Goal: Task Accomplishment & Management: Use online tool/utility

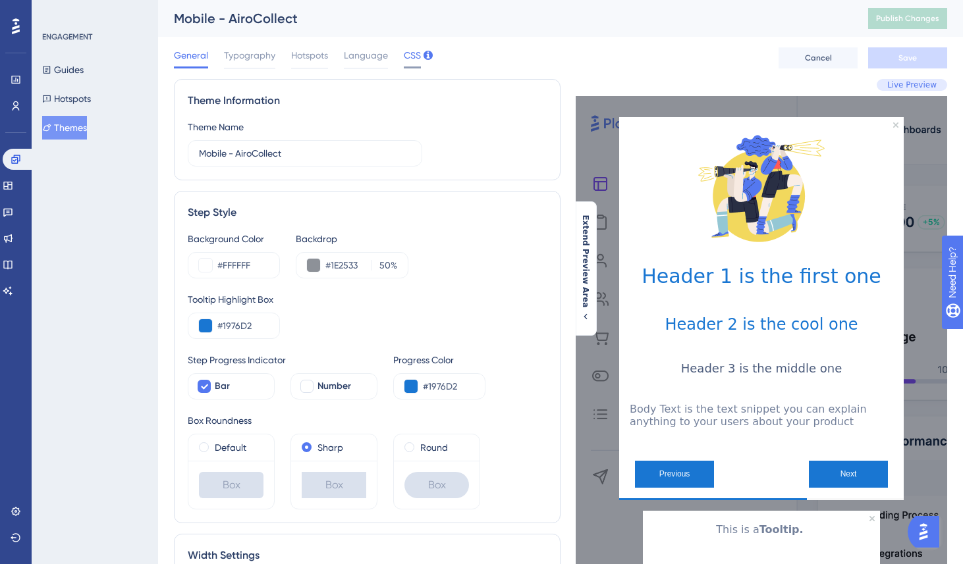
click at [405, 52] on span "CSS" at bounding box center [412, 55] width 17 height 16
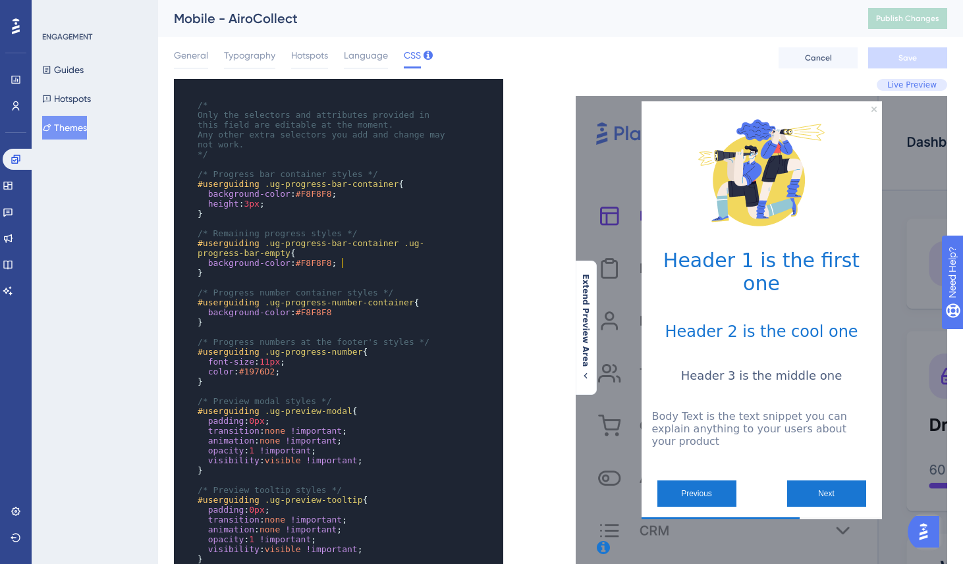
click at [369, 259] on pre "background-color : #F8F8F8 ;" at bounding box center [325, 263] width 261 height 10
type textarea "/* Only the selectors and attributes provided in this field are editable at the…"
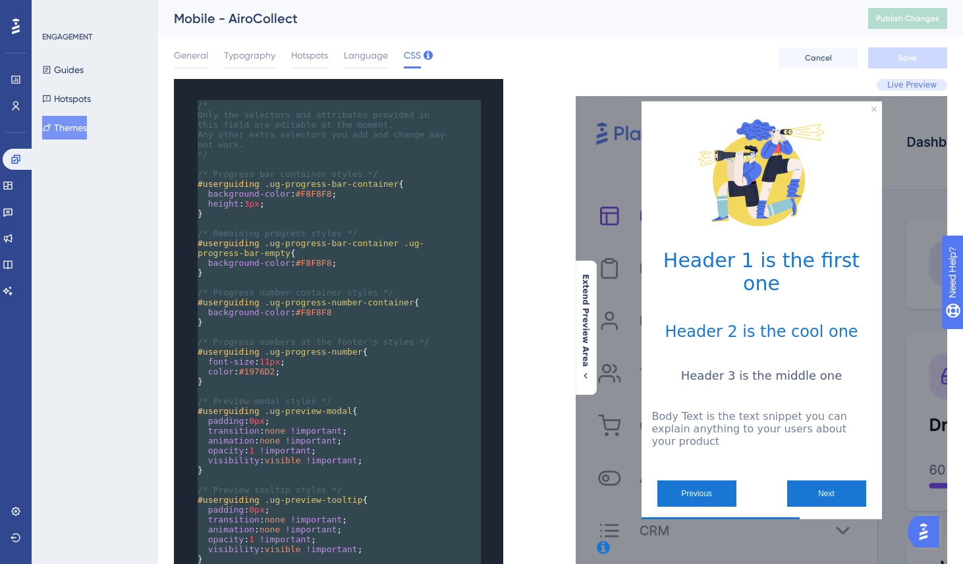
click at [447, 310] on pre "background-color : #F8F8F8" at bounding box center [325, 313] width 261 height 10
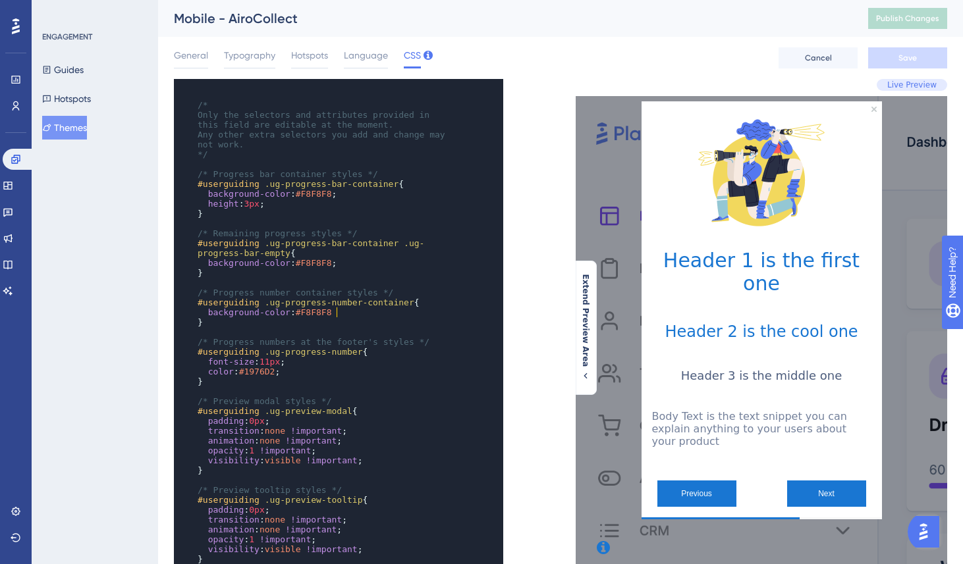
type textarea "/* Only the selectors and attributes provided in this field are editable at the…"
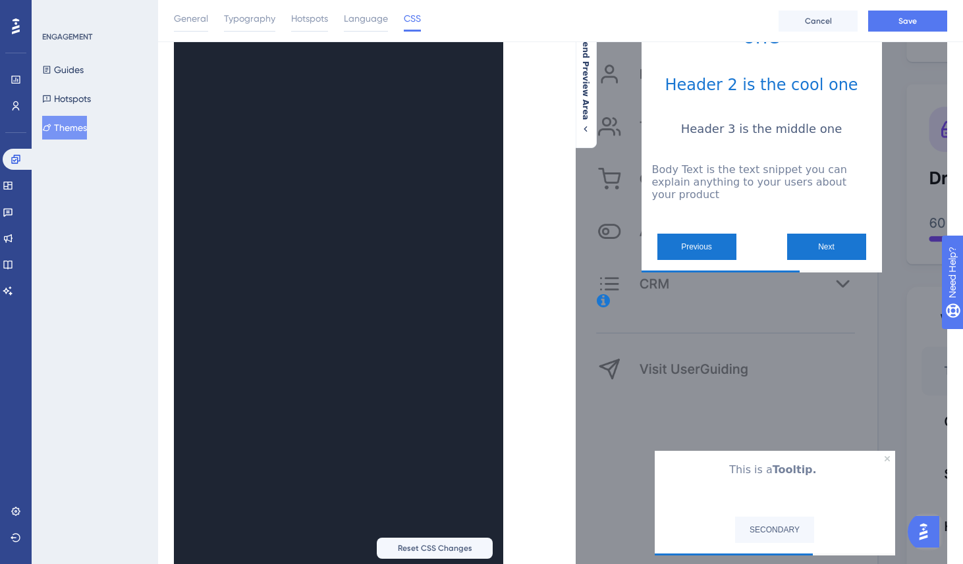
scroll to position [101, 0]
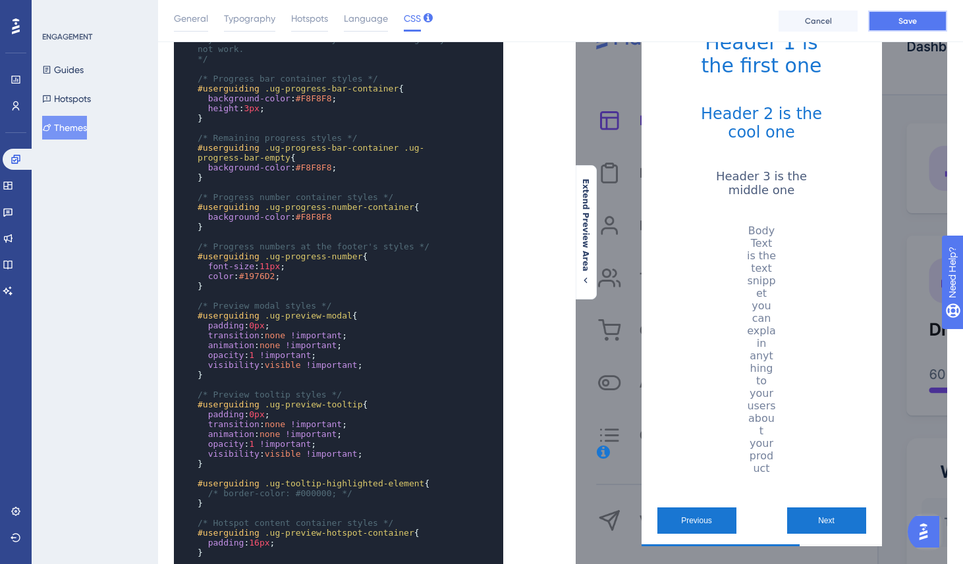
click at [933, 18] on button "Save" at bounding box center [907, 21] width 79 height 21
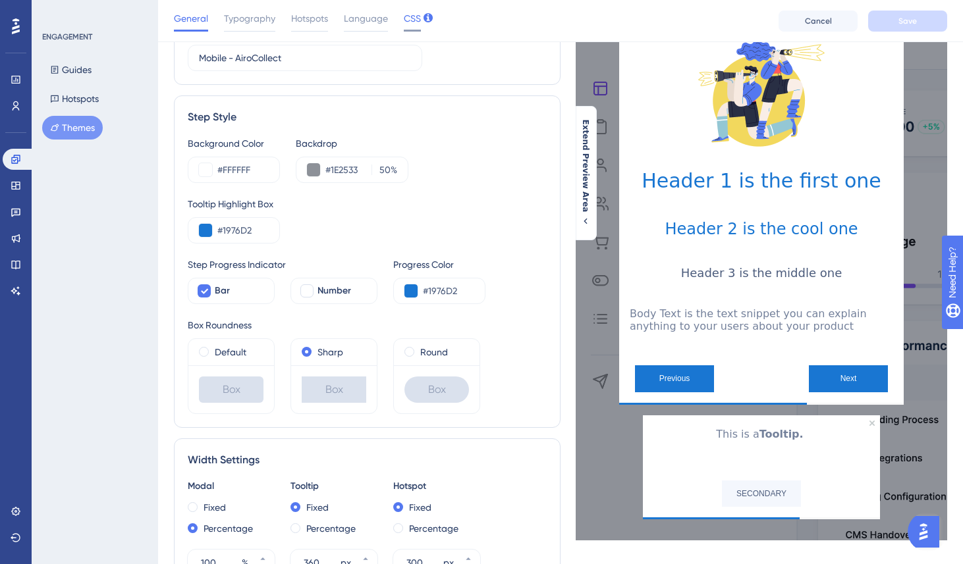
click at [412, 22] on span "CSS" at bounding box center [412, 19] width 17 height 16
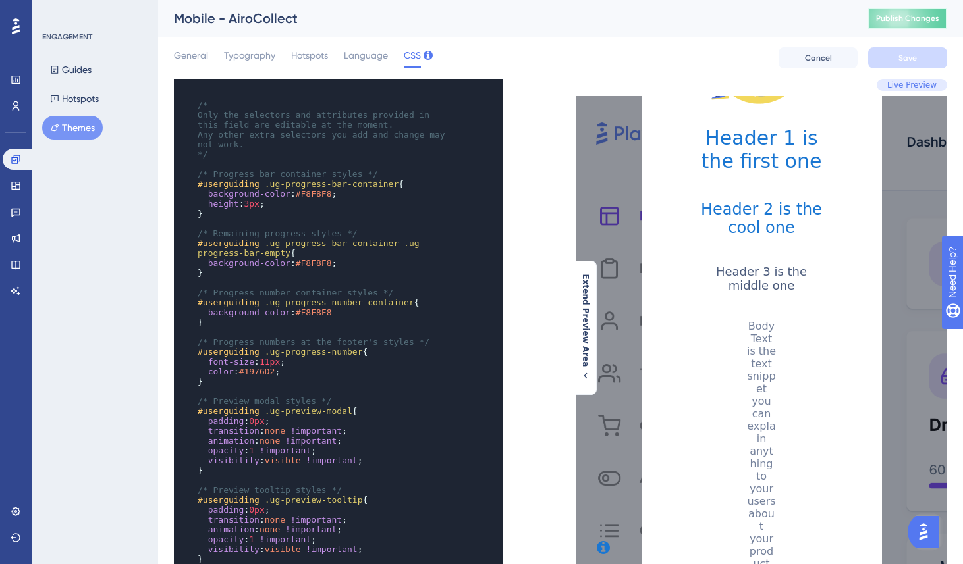
click at [919, 13] on span "Publish Changes" at bounding box center [907, 18] width 63 height 11
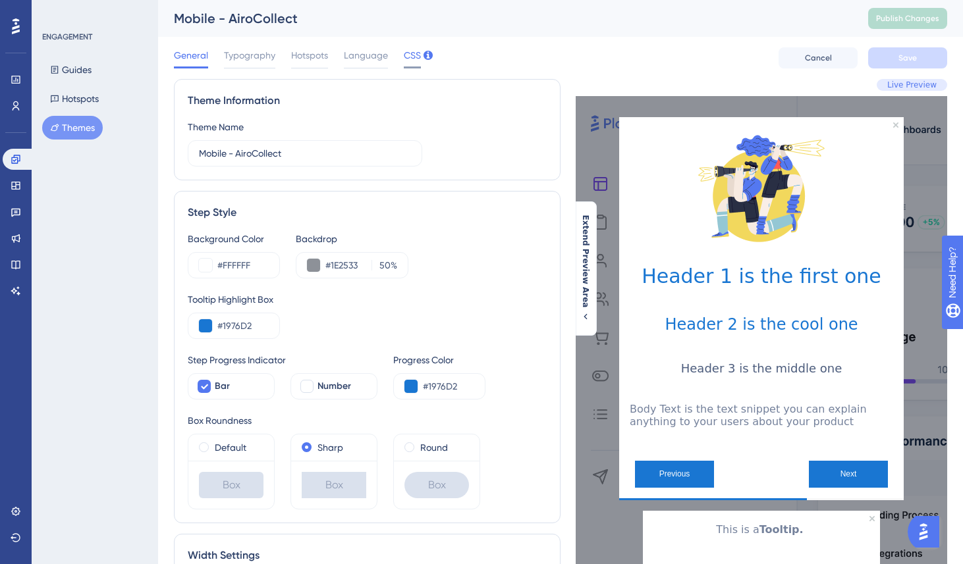
click at [410, 53] on span "CSS" at bounding box center [412, 55] width 17 height 16
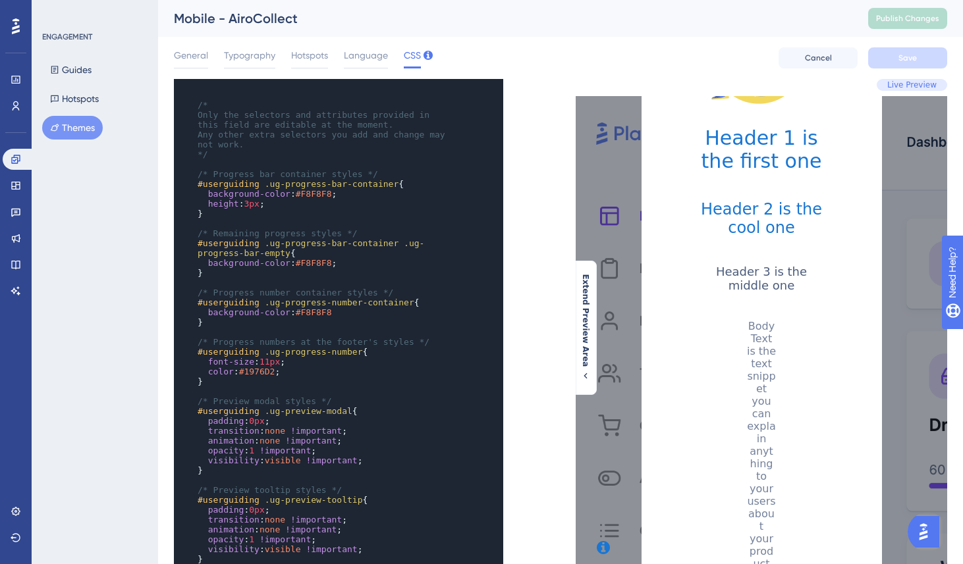
click at [350, 334] on pre "​" at bounding box center [325, 332] width 261 height 10
type textarea "/* Only the selectors and attributes provided in this field are editable at the…"
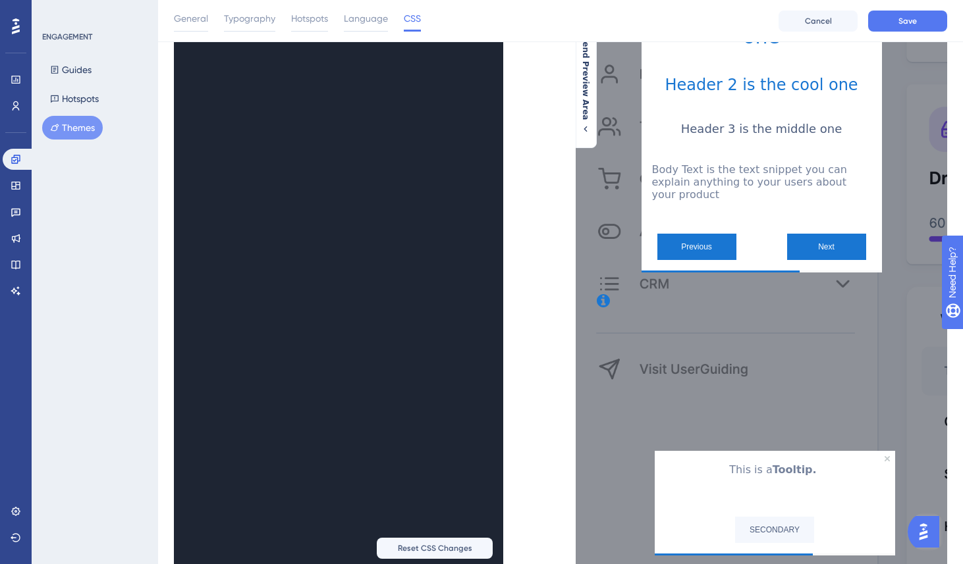
scroll to position [101, 0]
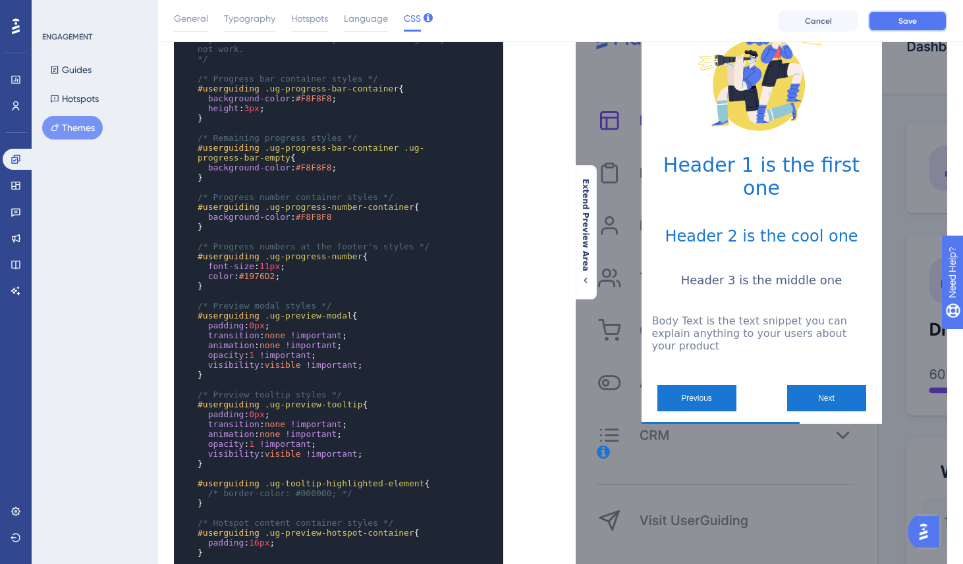
click at [891, 23] on button "Save" at bounding box center [907, 21] width 79 height 21
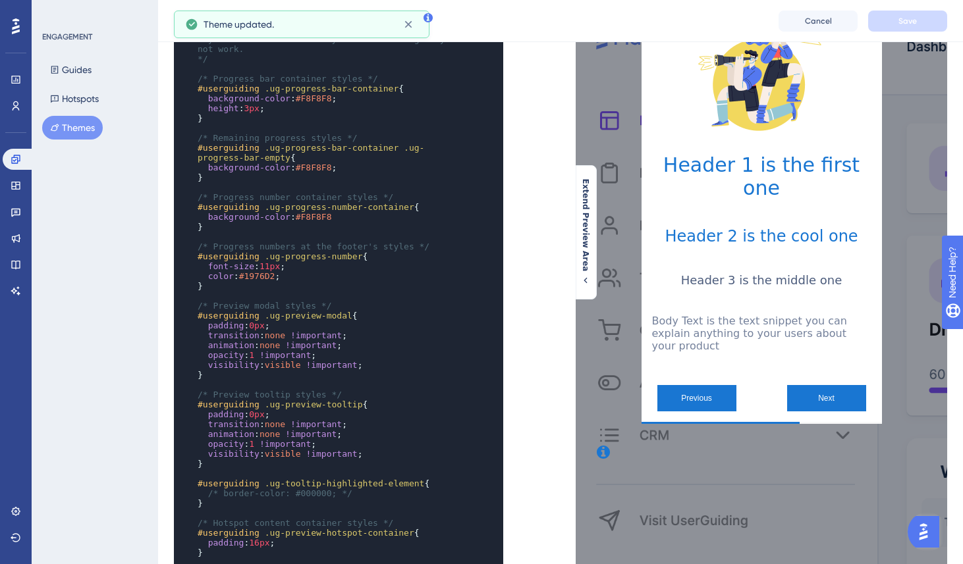
scroll to position [0, 0]
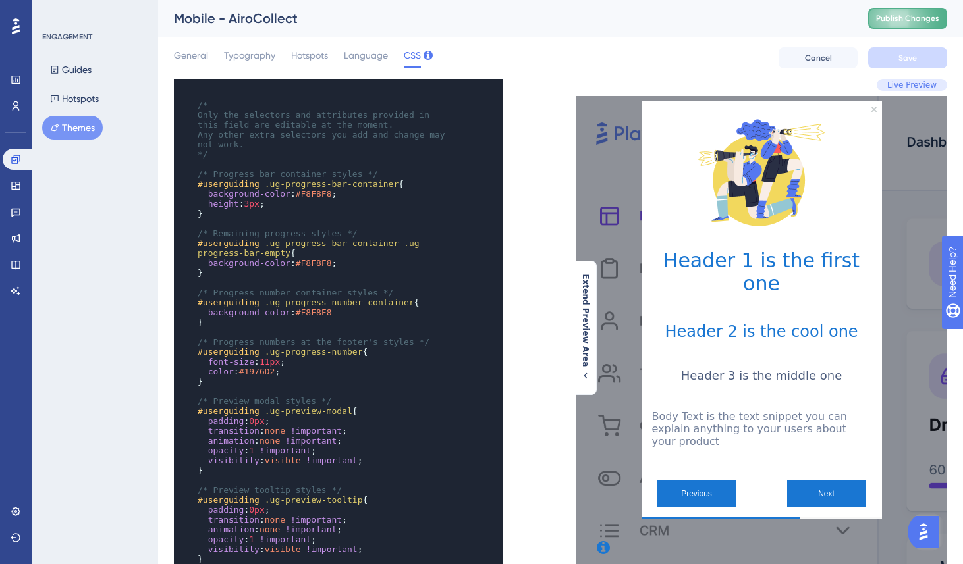
click at [912, 14] on span "Publish Changes" at bounding box center [907, 18] width 63 height 11
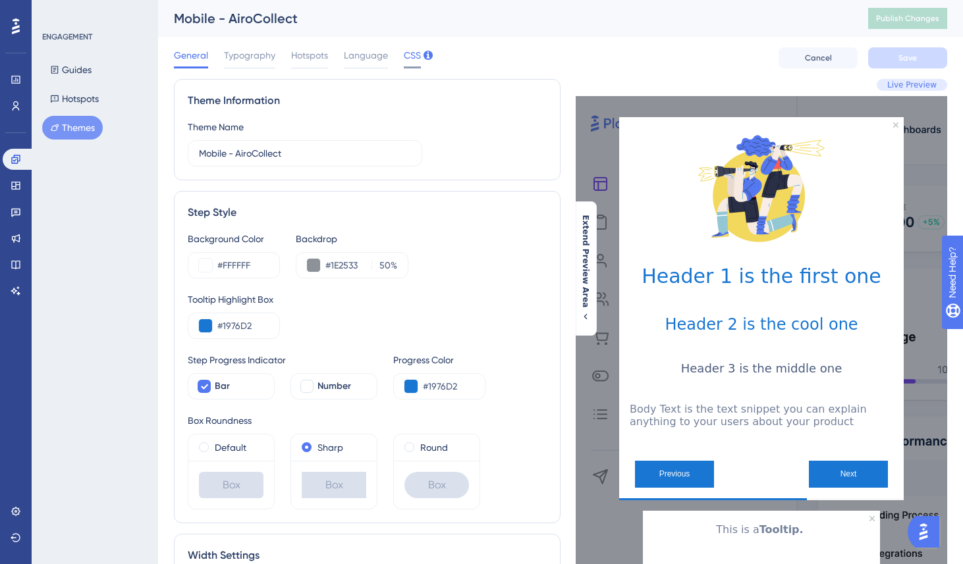
click at [410, 54] on span "CSS" at bounding box center [412, 55] width 17 height 16
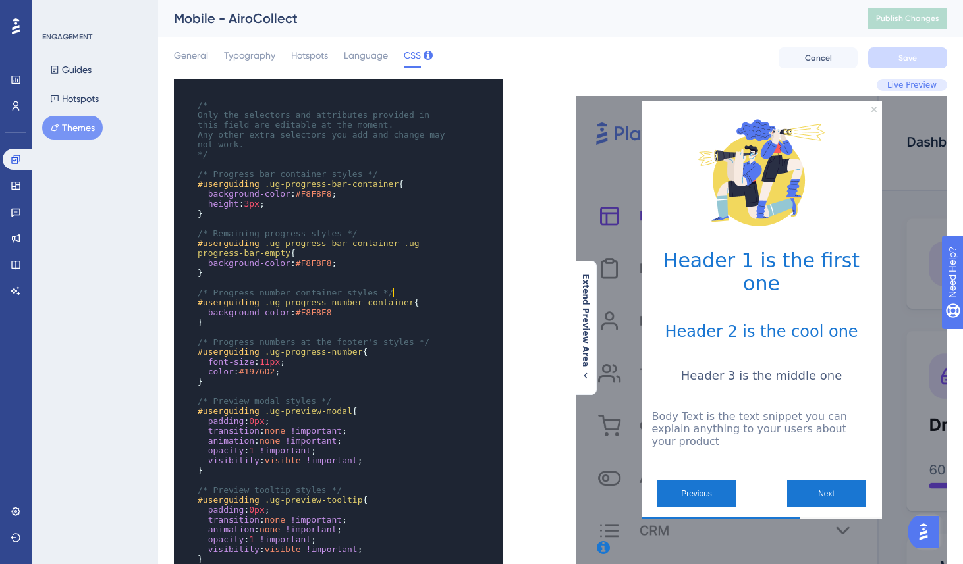
click at [393, 289] on span "/* Progress number container styles */" at bounding box center [296, 293] width 196 height 10
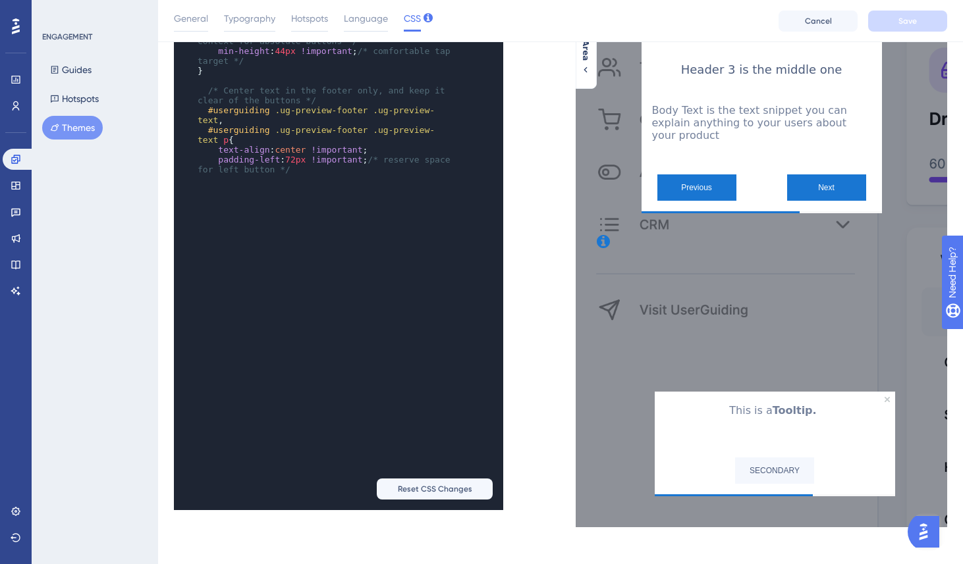
scroll to position [1635, 0]
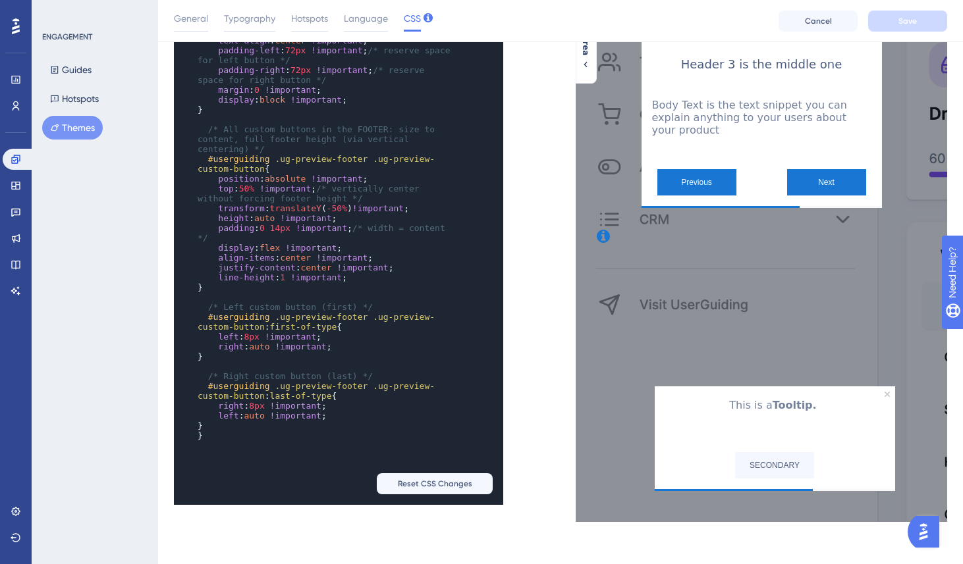
click at [213, 441] on pre "}" at bounding box center [325, 436] width 261 height 10
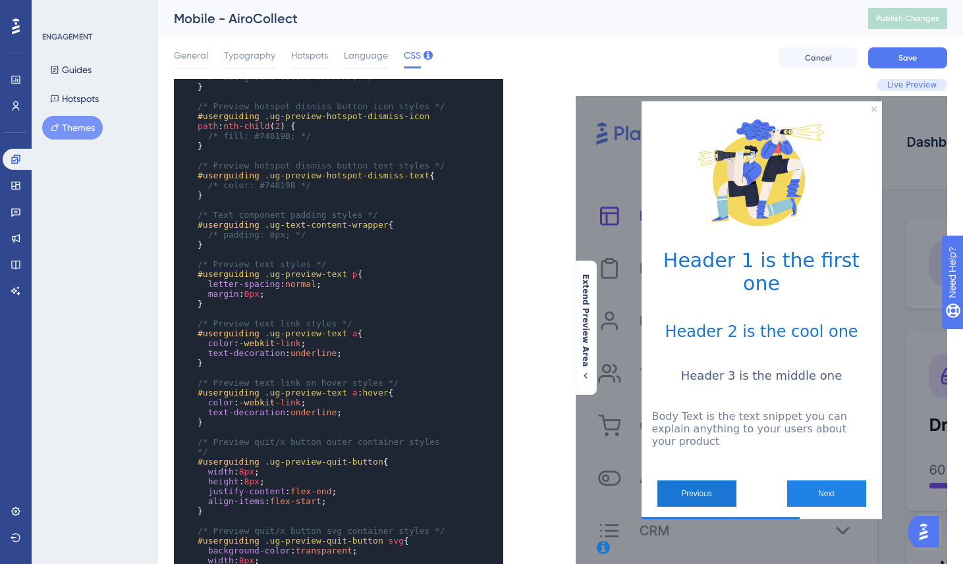
click at [847, 481] on button "Next" at bounding box center [826, 494] width 79 height 26
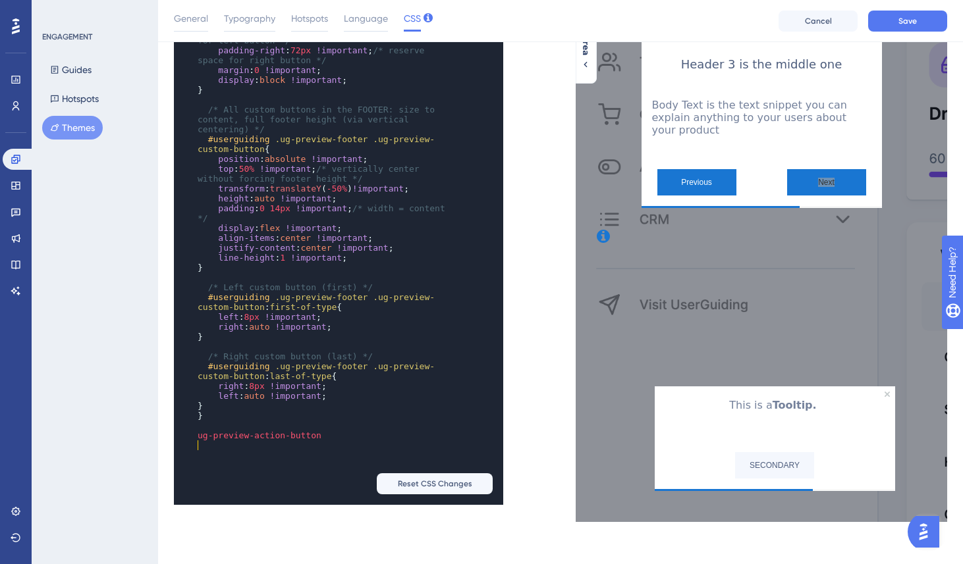
click at [198, 441] on span "ug-preview-action-button" at bounding box center [260, 436] width 124 height 10
click at [360, 436] on pre ".ug-preview-action-button" at bounding box center [325, 436] width 261 height 10
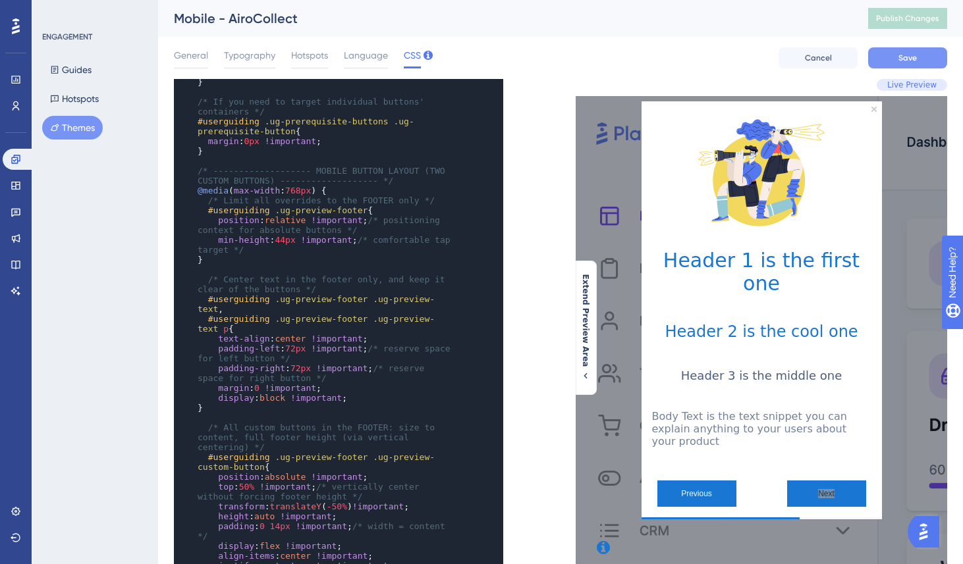
click at [904, 47] on div "General Typography Hotspots Language CSS Cancel Save" at bounding box center [560, 58] width 773 height 42
click at [904, 55] on span "Save" at bounding box center [907, 58] width 18 height 11
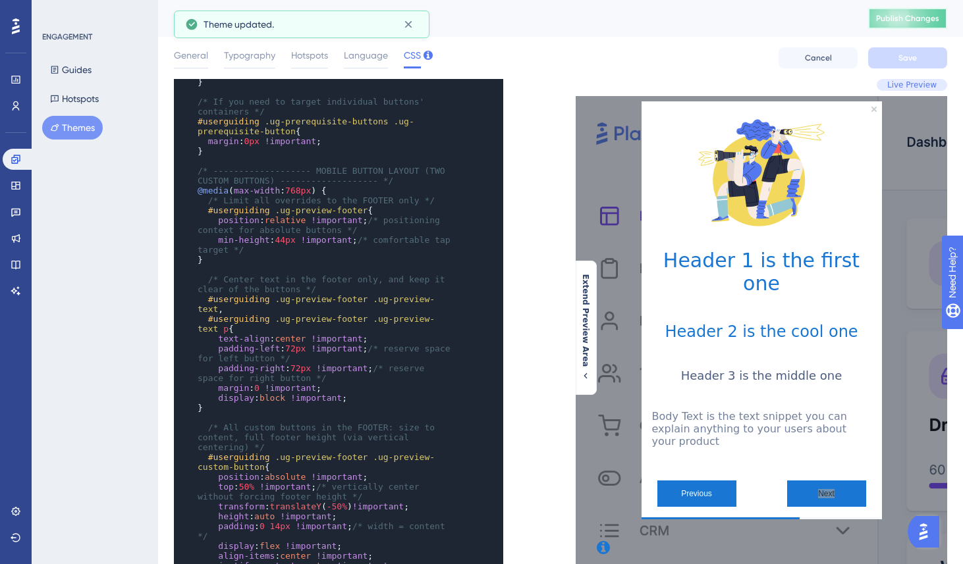
click at [902, 11] on button "Publish Changes" at bounding box center [907, 18] width 79 height 21
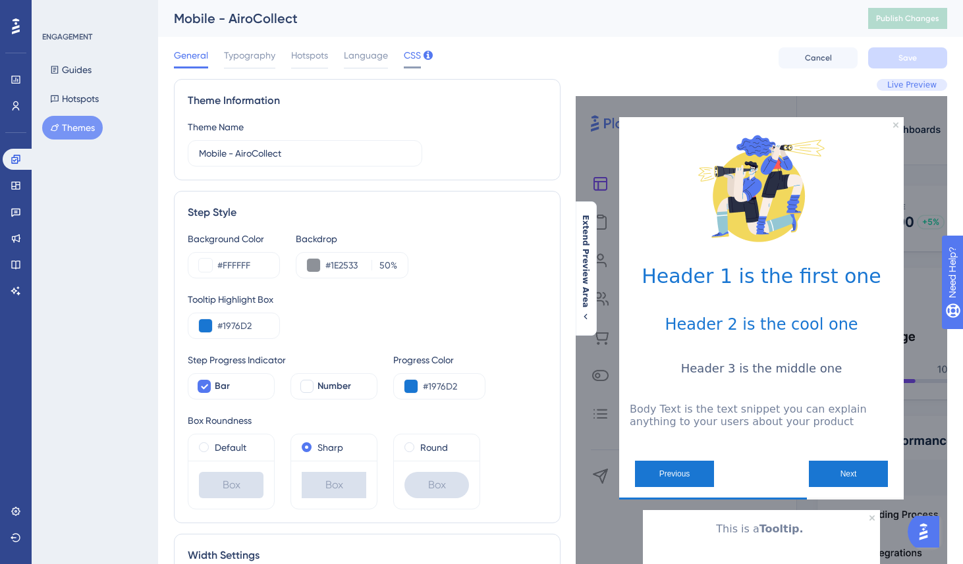
click at [413, 55] on span "CSS" at bounding box center [412, 55] width 17 height 16
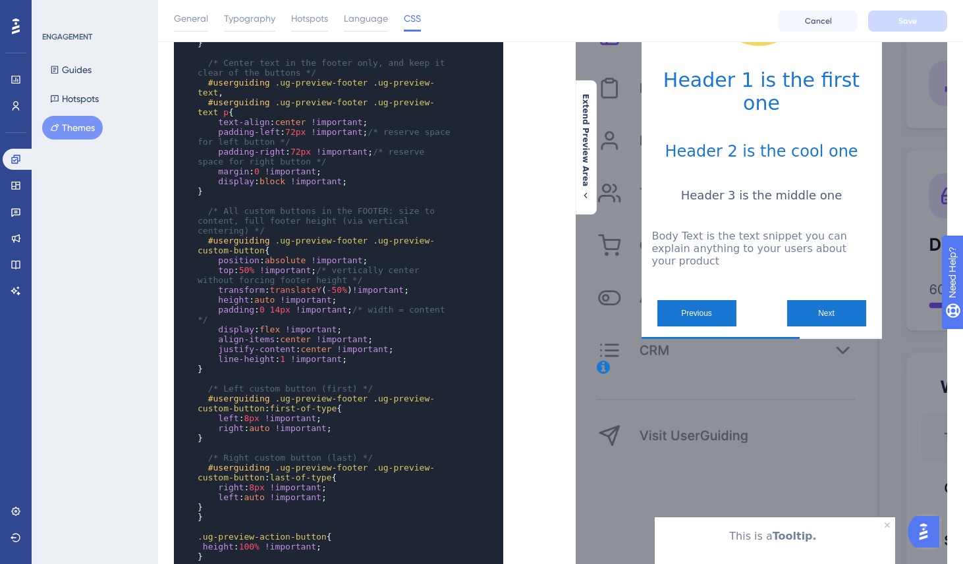
scroll to position [317, 0]
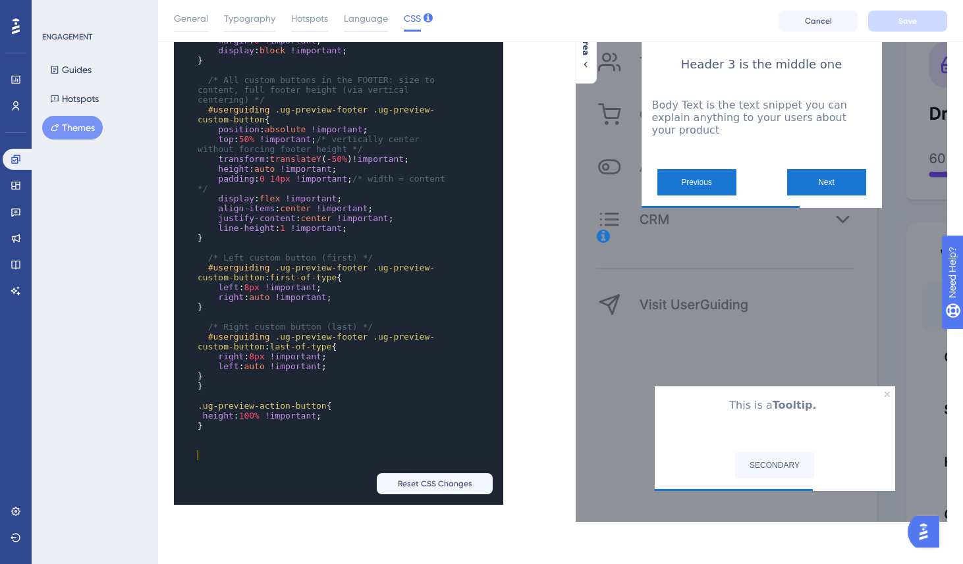
click at [234, 441] on pre "​" at bounding box center [325, 436] width 261 height 10
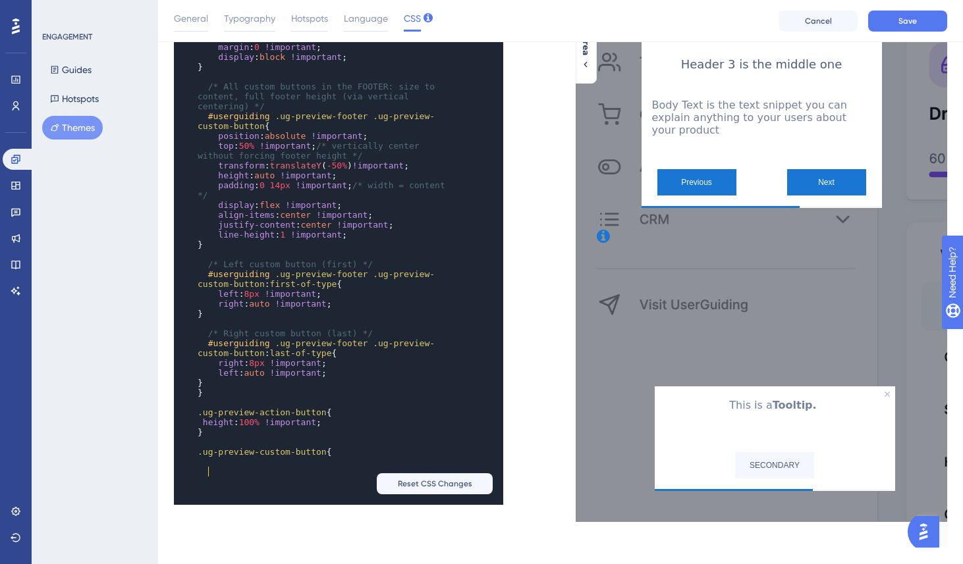
scroll to position [1653, 0]
type textarea "height: 100% !important;"
drag, startPoint x: 340, startPoint y: 435, endPoint x: 204, endPoint y: 435, distance: 135.7
click at [204, 427] on pre "height : 100% !important ;" at bounding box center [325, 423] width 261 height 10
click at [227, 467] on pre "​" at bounding box center [325, 462] width 261 height 10
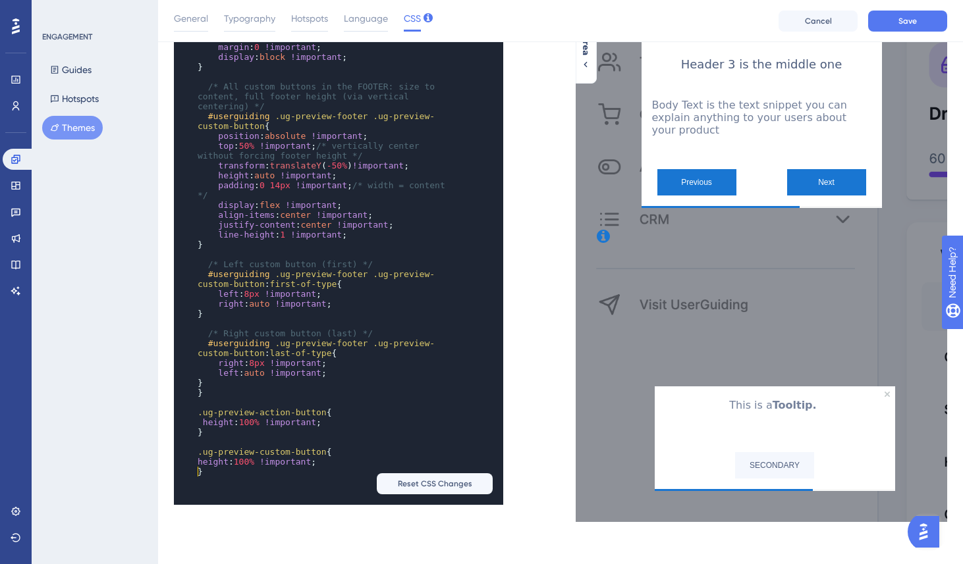
click at [198, 467] on span "height" at bounding box center [213, 462] width 31 height 10
click at [276, 467] on span "100%" at bounding box center [269, 462] width 20 height 10
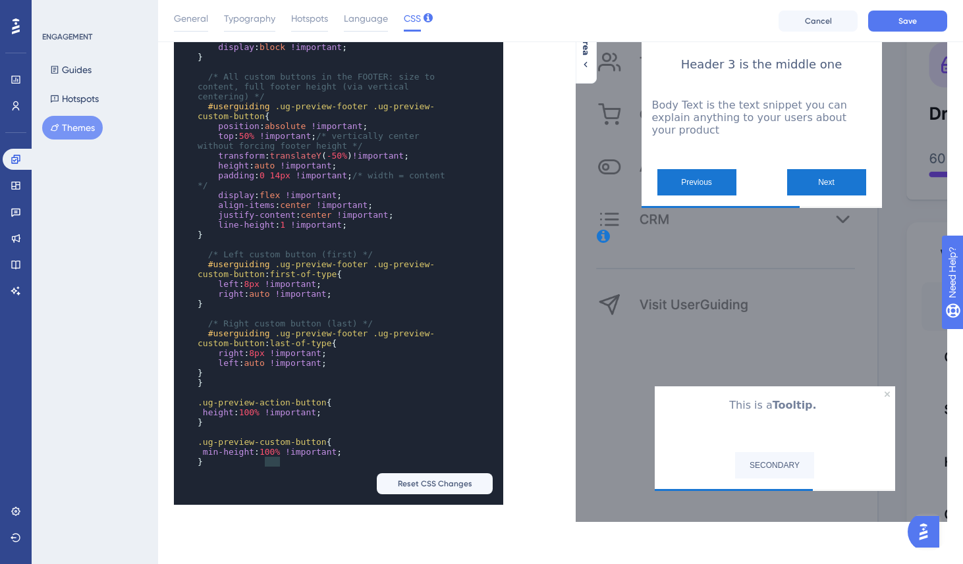
click at [276, 476] on div "/* Preview guide dismiss button text styles */ #userguiding .ug-preview-guide-d…" at bounding box center [325, 22] width 261 height 909
type textarea "min-height: 100% !important;"
click at [277, 457] on span "100%" at bounding box center [269, 452] width 20 height 10
type textarea "100"
click at [277, 457] on span "100%" at bounding box center [269, 452] width 20 height 10
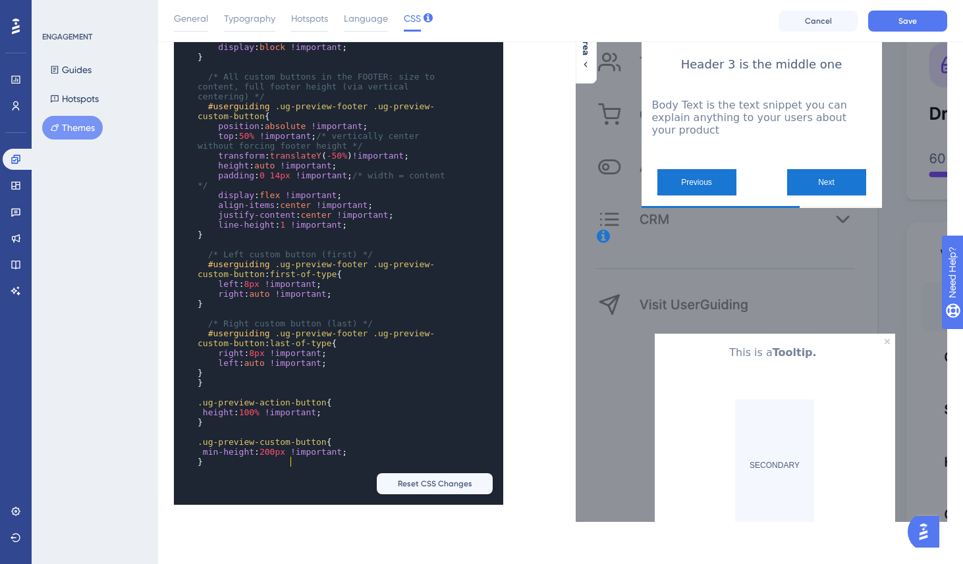
click at [251, 418] on span "100%" at bounding box center [249, 413] width 20 height 10
type textarea "100"
click at [251, 418] on span "100%" at bounding box center [249, 413] width 20 height 10
click at [202, 418] on span "height : 100% !important ;" at bounding box center [260, 413] width 124 height 10
click at [277, 418] on span "100%" at bounding box center [269, 413] width 20 height 10
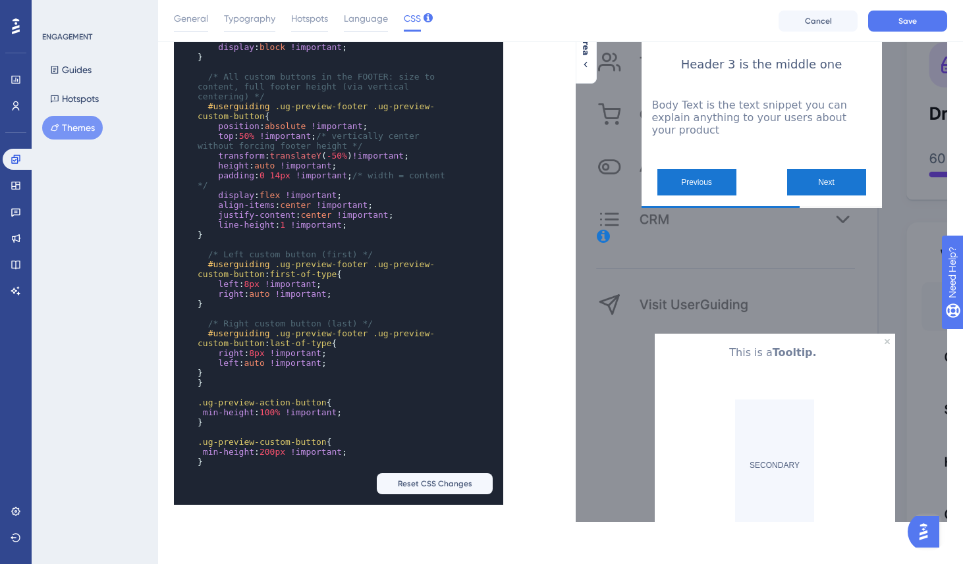
type textarea "100"
click at [277, 418] on span "100%" at bounding box center [269, 413] width 20 height 10
click at [284, 418] on span "\px" at bounding box center [282, 413] width 15 height 10
click at [329, 348] on span "last-of-type" at bounding box center [301, 344] width 62 height 10
click at [342, 457] on span "!important" at bounding box center [315, 452] width 51 height 10
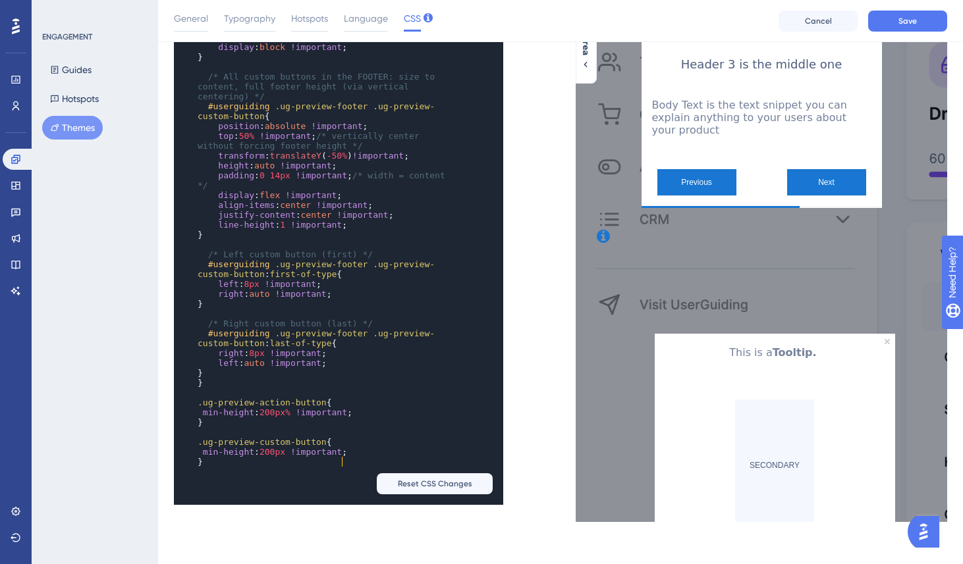
scroll to position [22, 0]
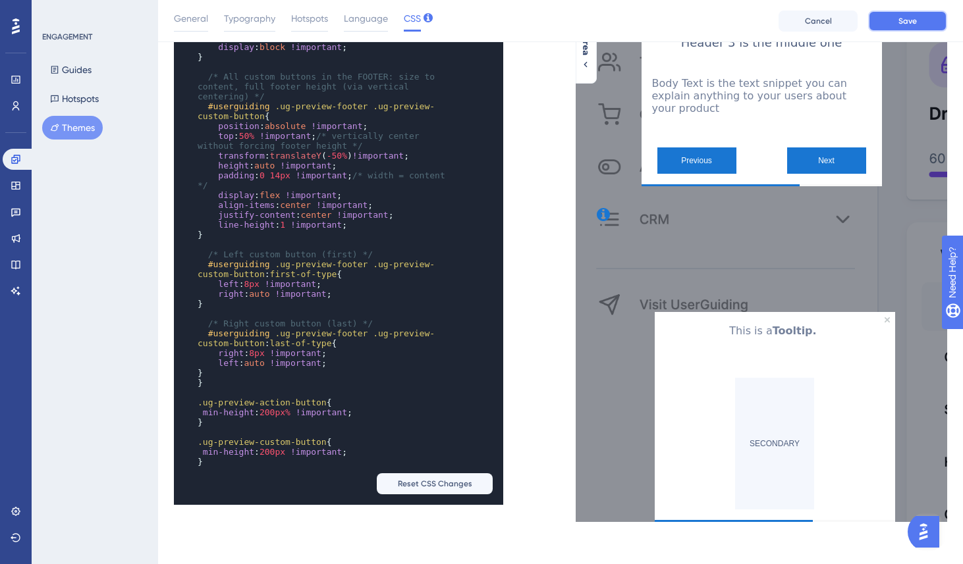
click at [888, 27] on button "Save" at bounding box center [907, 21] width 79 height 21
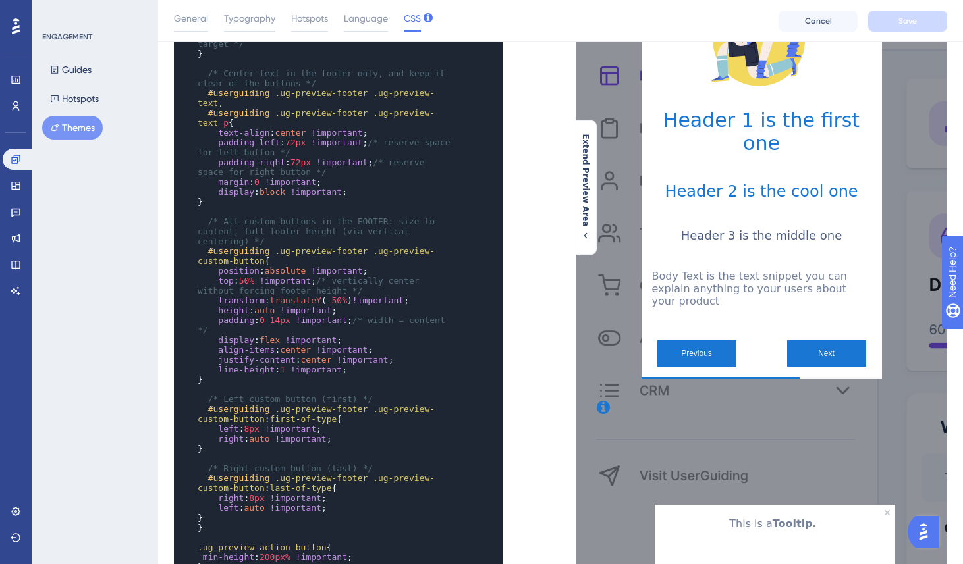
scroll to position [3, 0]
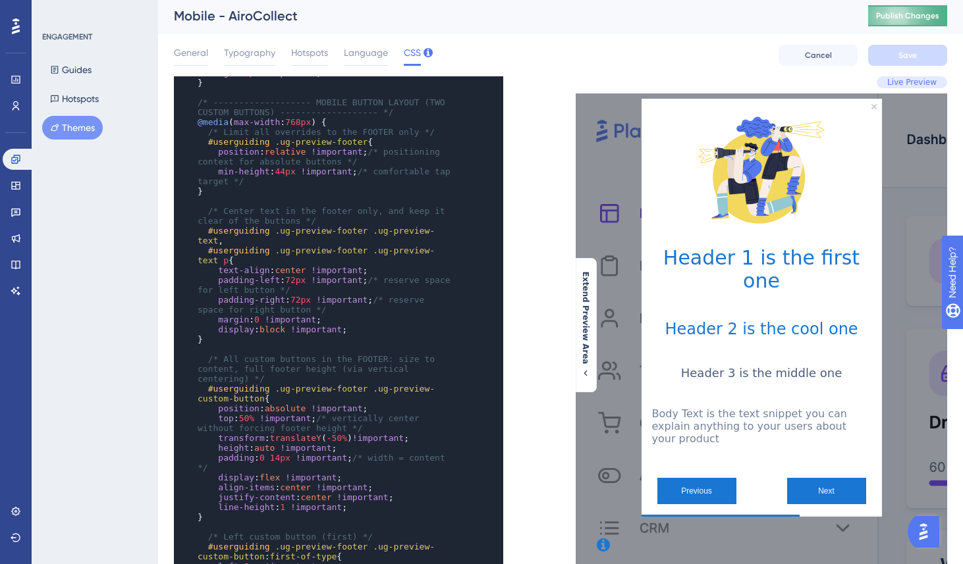
click at [927, 9] on button "Publish Changes" at bounding box center [907, 15] width 79 height 21
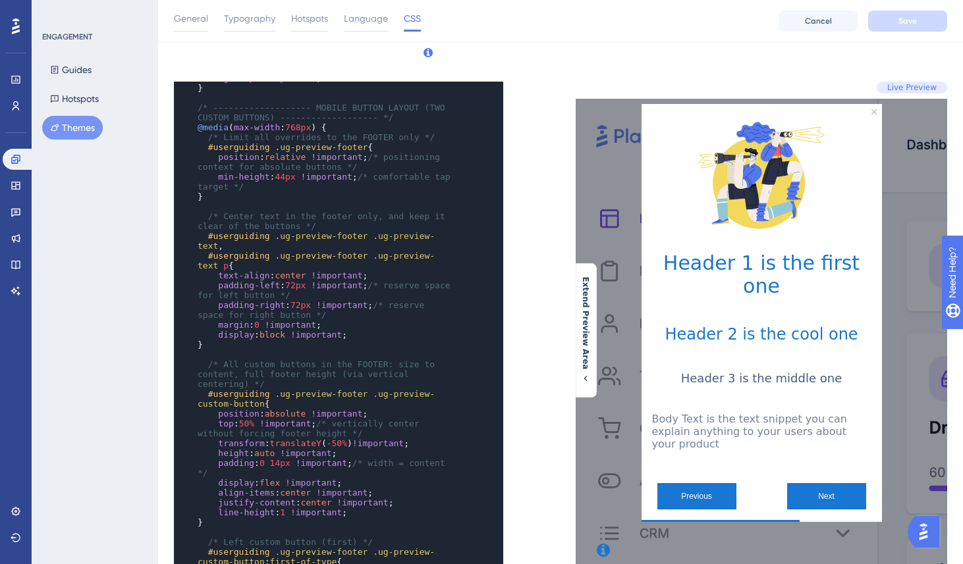
scroll to position [317, 0]
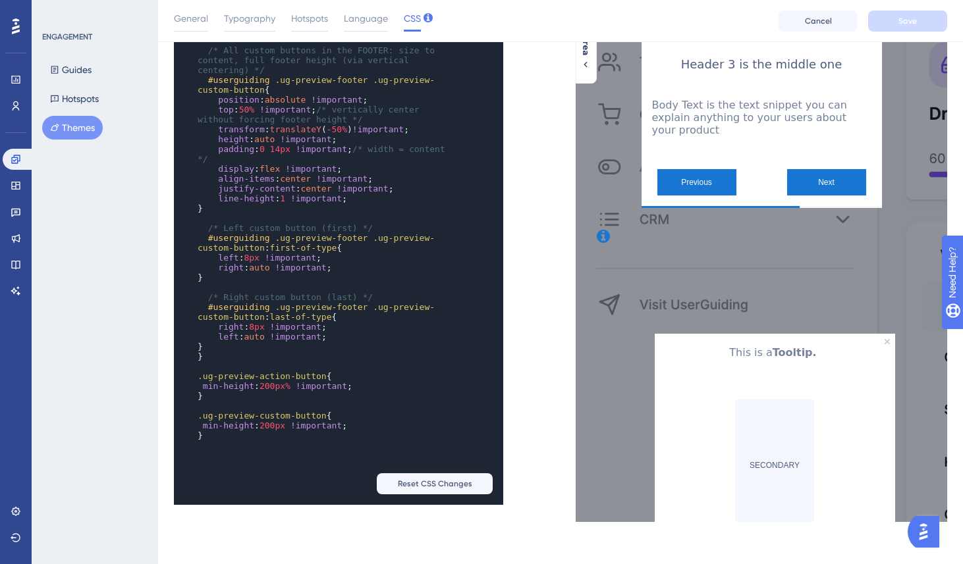
click at [290, 391] on span "200px%" at bounding box center [274, 386] width 31 height 10
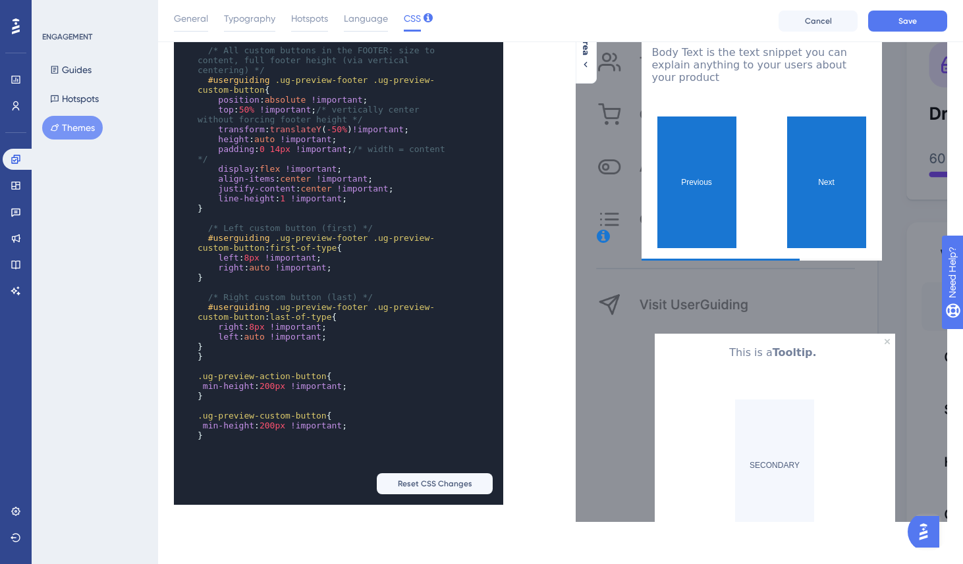
click at [270, 431] on span "200px" at bounding box center [272, 426] width 26 height 10
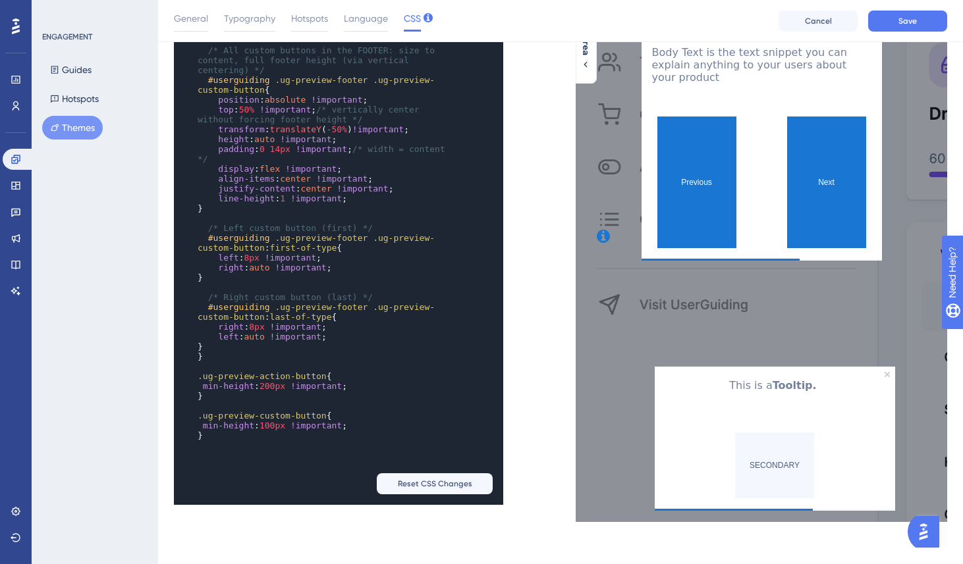
click at [270, 391] on span "200px" at bounding box center [272, 386] width 26 height 10
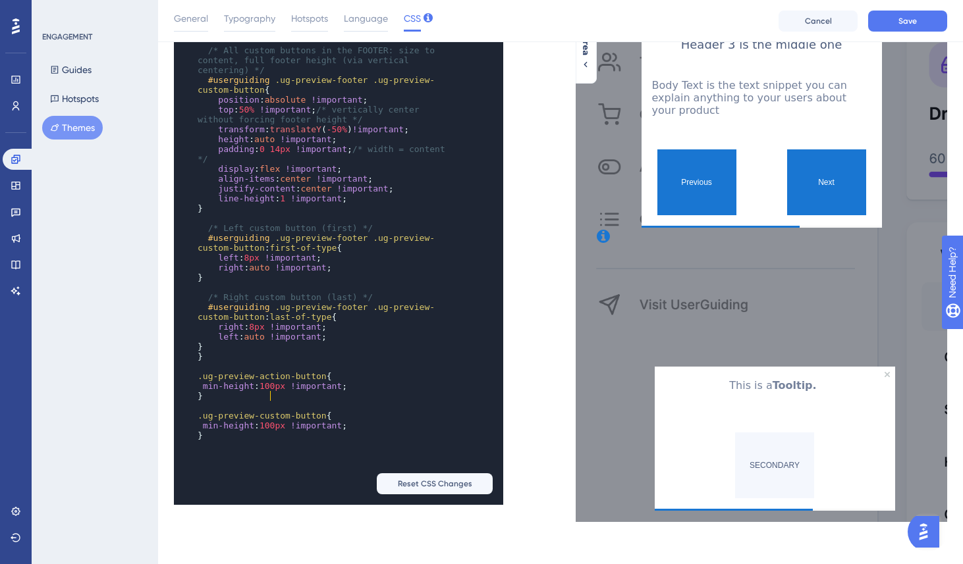
click at [366, 430] on pre "min-height : 100px !important ;" at bounding box center [325, 426] width 261 height 10
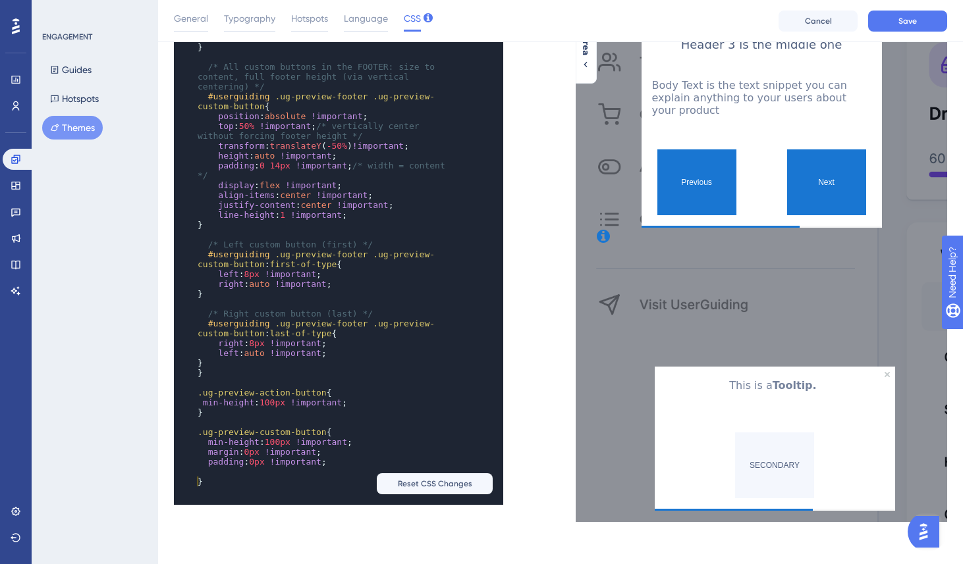
scroll to position [1683, 0]
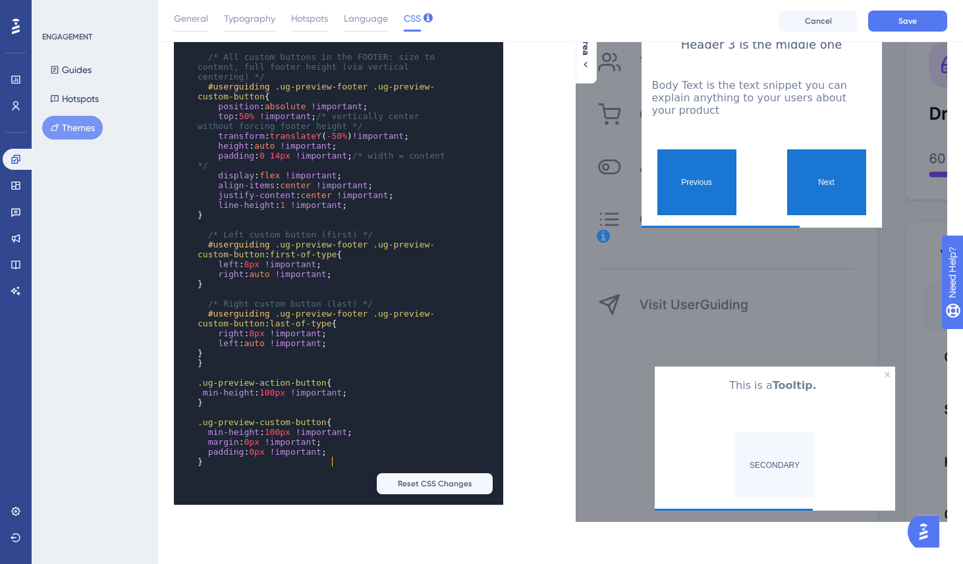
type textarea "margin: 0px !important; padding: 0px !important;"
drag, startPoint x: 342, startPoint y: 462, endPoint x: 96, endPoint y: 453, distance: 246.5
click at [158, 452] on div "Performance Users Engagement Widgets Feedback Product Updates Knowledge Base AI…" at bounding box center [560, 113] width 805 height 860
click at [369, 398] on pre "min-height : 100px !important ;" at bounding box center [325, 393] width 261 height 10
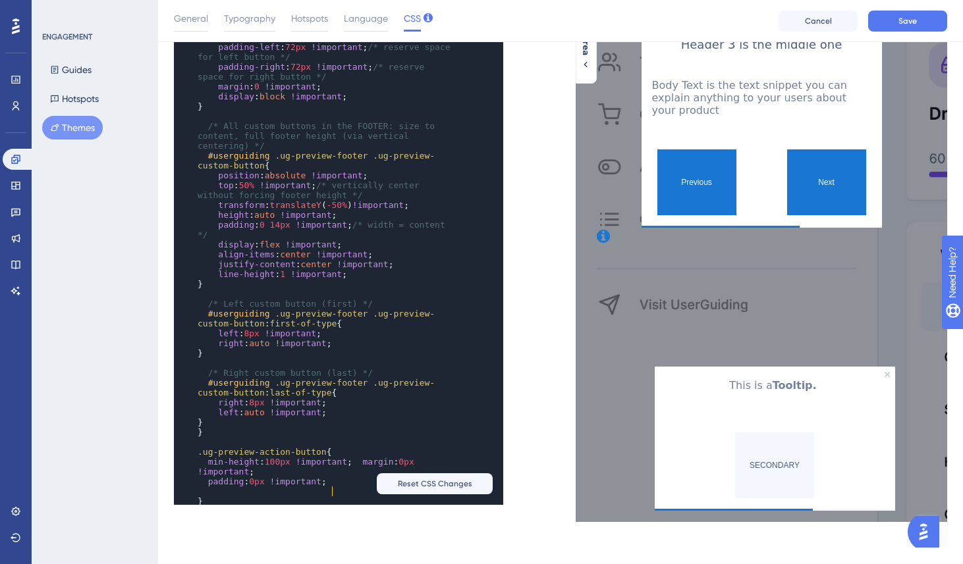
scroll to position [1743, 0]
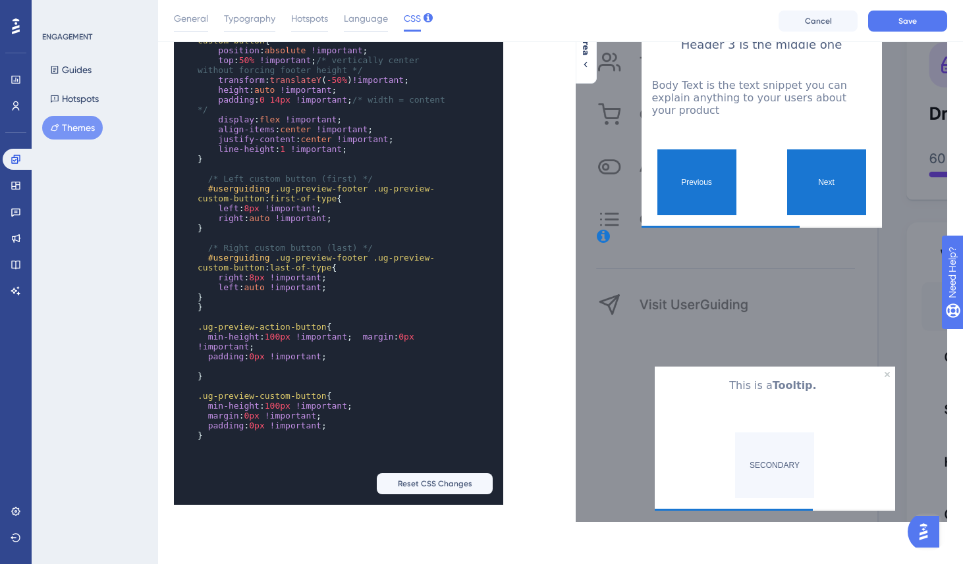
click at [373, 341] on span "margin" at bounding box center [378, 337] width 31 height 10
click at [906, 17] on span "Save" at bounding box center [907, 21] width 18 height 11
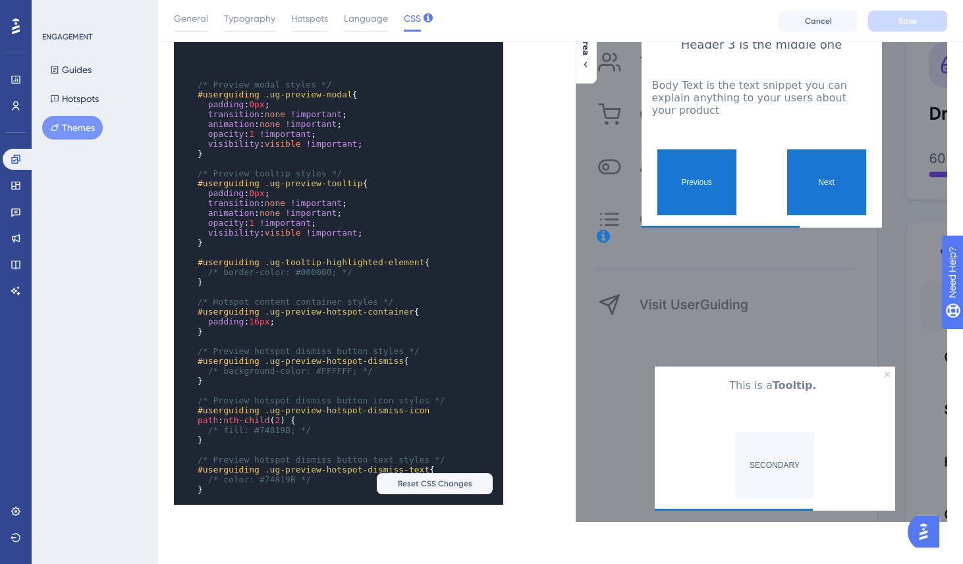
scroll to position [0, 0]
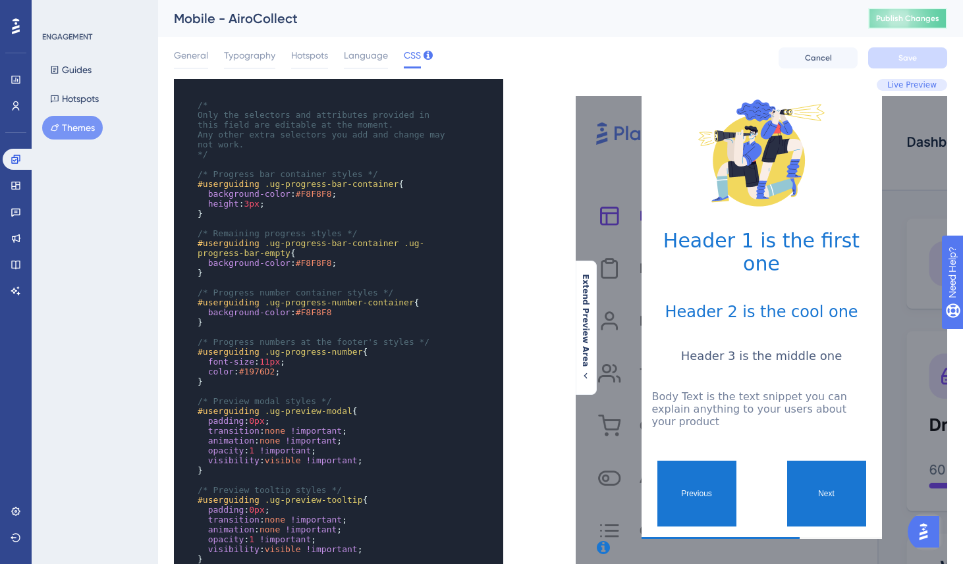
click at [909, 21] on span "Publish Changes" at bounding box center [907, 18] width 63 height 11
click at [916, 16] on span "Publish Changes" at bounding box center [907, 18] width 63 height 11
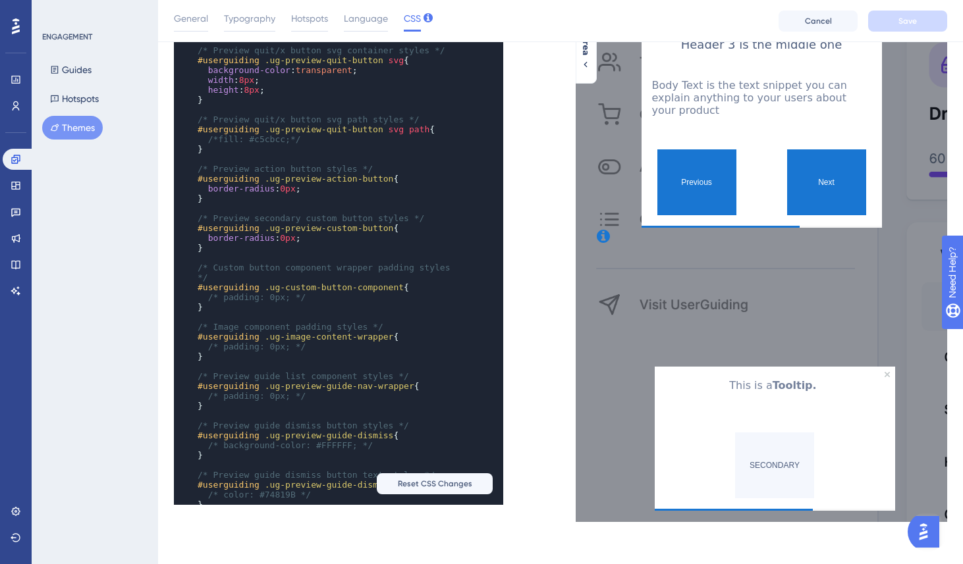
scroll to position [160, 0]
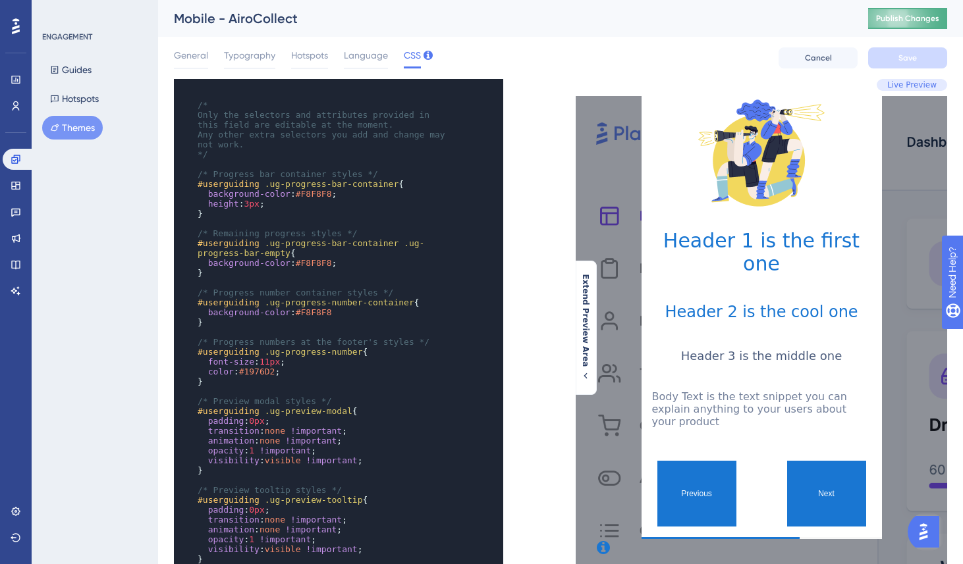
click at [876, 13] on button "Publish Changes" at bounding box center [907, 18] width 79 height 21
click at [896, 16] on span "Publish Changes" at bounding box center [907, 18] width 63 height 11
click at [902, 15] on span "Publish Changes" at bounding box center [907, 18] width 63 height 11
click at [898, 21] on span "Publish Changes" at bounding box center [907, 18] width 63 height 11
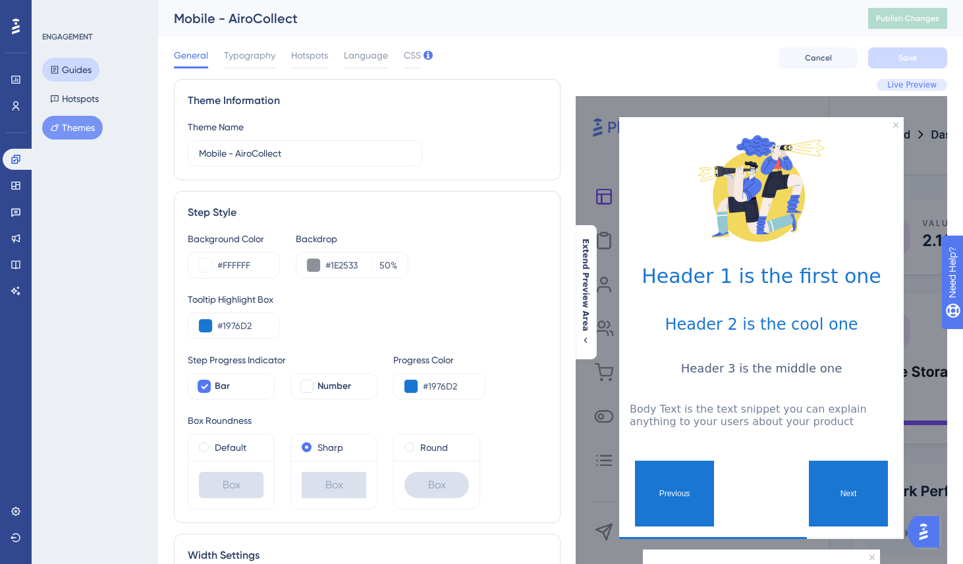
click at [73, 75] on button "Guides" at bounding box center [70, 70] width 57 height 24
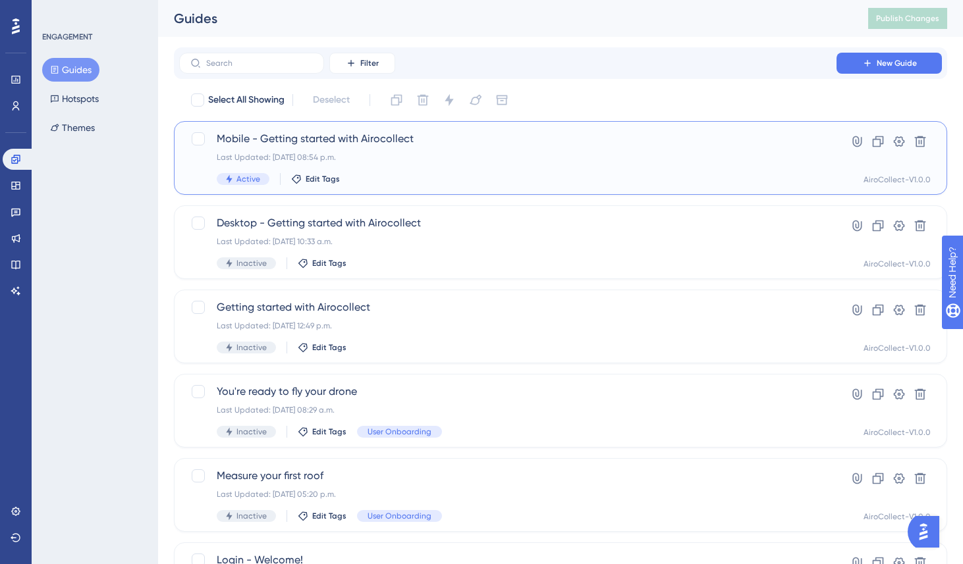
click at [331, 148] on div "Mobile - Getting started with Airocollect Last Updated: [DATE] 08:54 p.m. Activ…" at bounding box center [508, 158] width 582 height 54
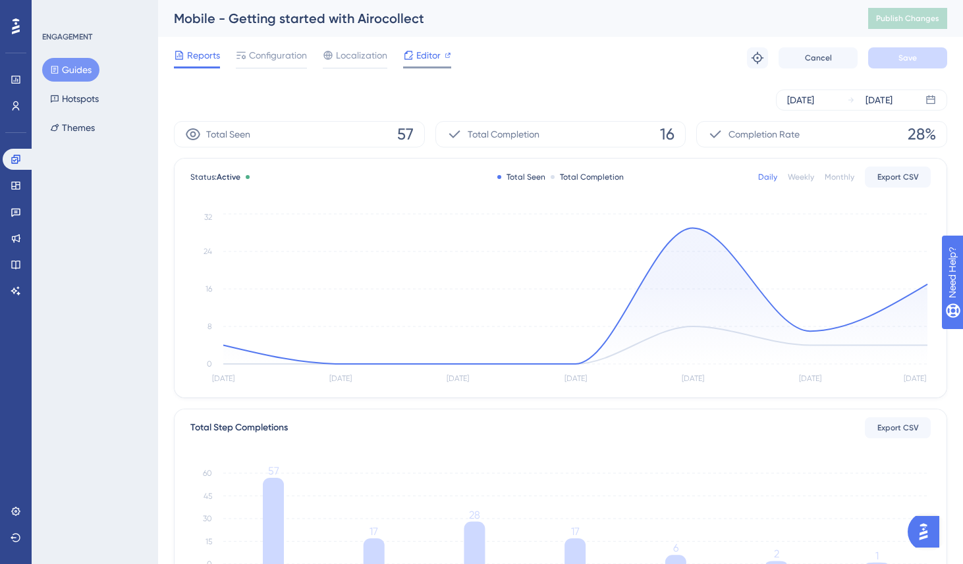
click at [414, 57] on div "Editor" at bounding box center [427, 55] width 48 height 16
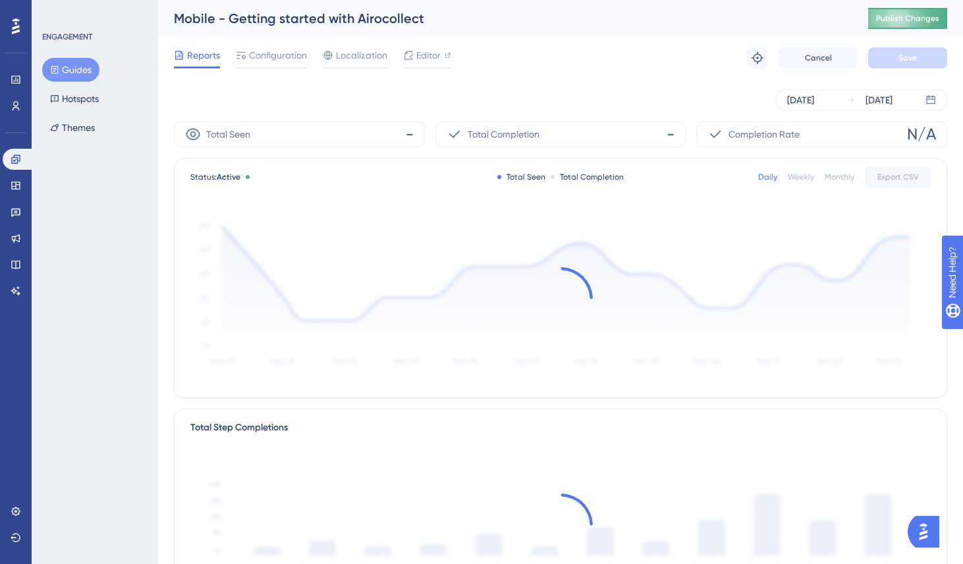
click at [906, 18] on span "Publish Changes" at bounding box center [907, 18] width 63 height 11
click at [895, 22] on span "Publish Changes" at bounding box center [907, 18] width 63 height 11
click at [921, 14] on span "Publish Changes" at bounding box center [907, 18] width 63 height 11
click at [919, 9] on button "Publish Changes" at bounding box center [907, 18] width 79 height 21
click at [914, 22] on span "Publish Changes" at bounding box center [907, 18] width 63 height 11
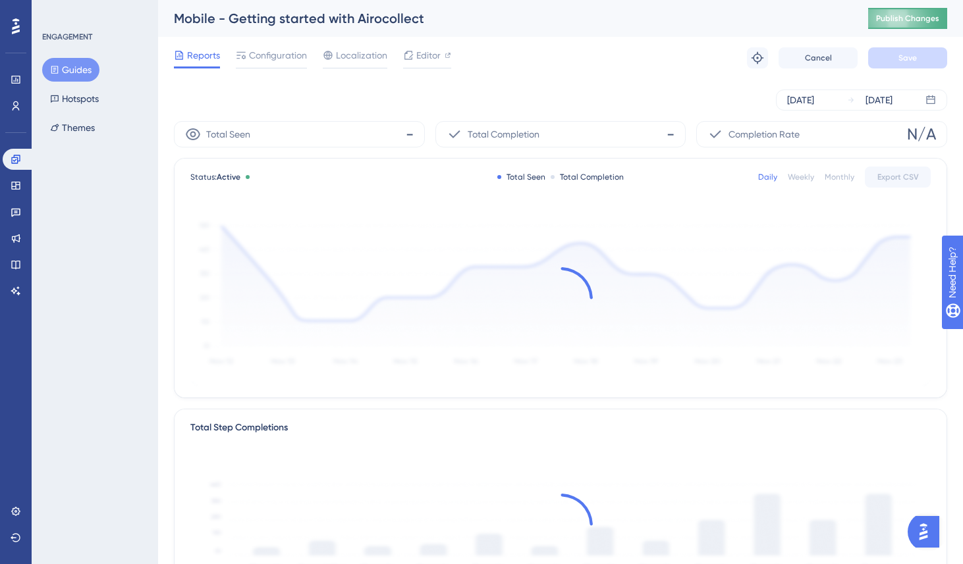
click at [925, 16] on span "Publish Changes" at bounding box center [907, 18] width 63 height 11
click at [913, 16] on span "Publish Changes" at bounding box center [907, 18] width 63 height 11
click at [910, 12] on button "Publish Changes" at bounding box center [907, 18] width 79 height 21
